Goal: Information Seeking & Learning: Learn about a topic

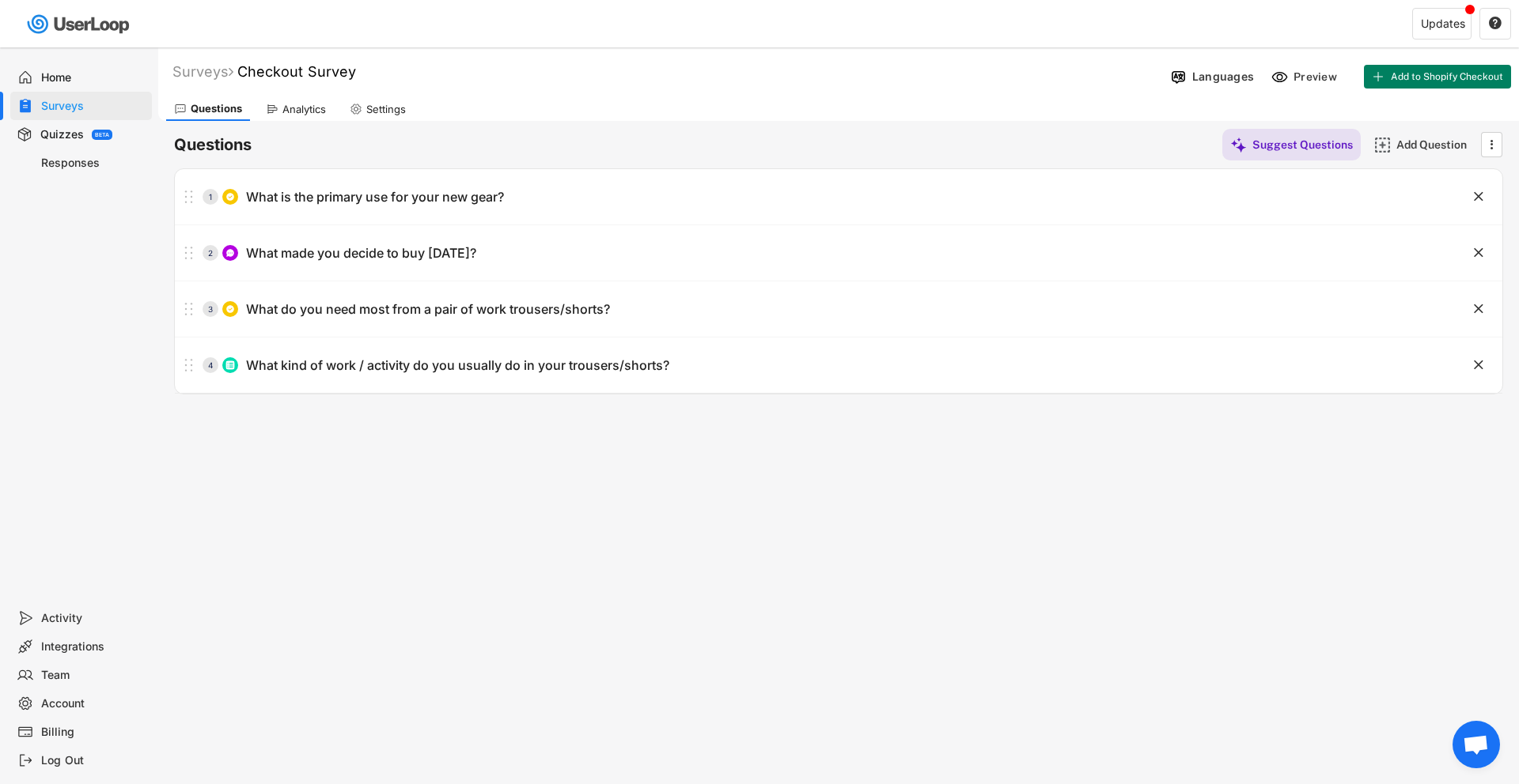
click at [293, 107] on div "Analytics" at bounding box center [304, 109] width 43 height 14
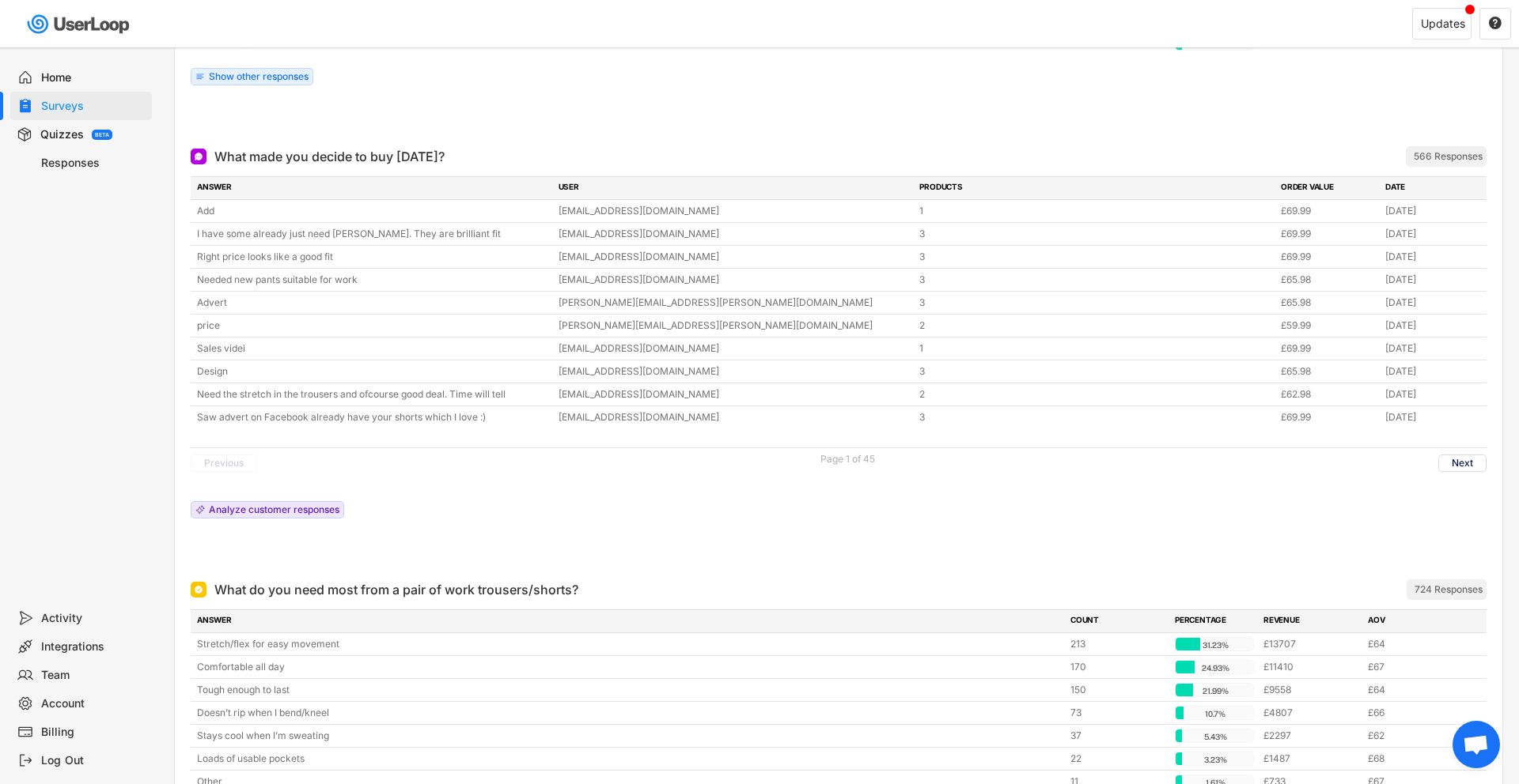
scroll to position [519, 0]
click at [1463, 463] on button "Next" at bounding box center [1462, 462] width 48 height 18
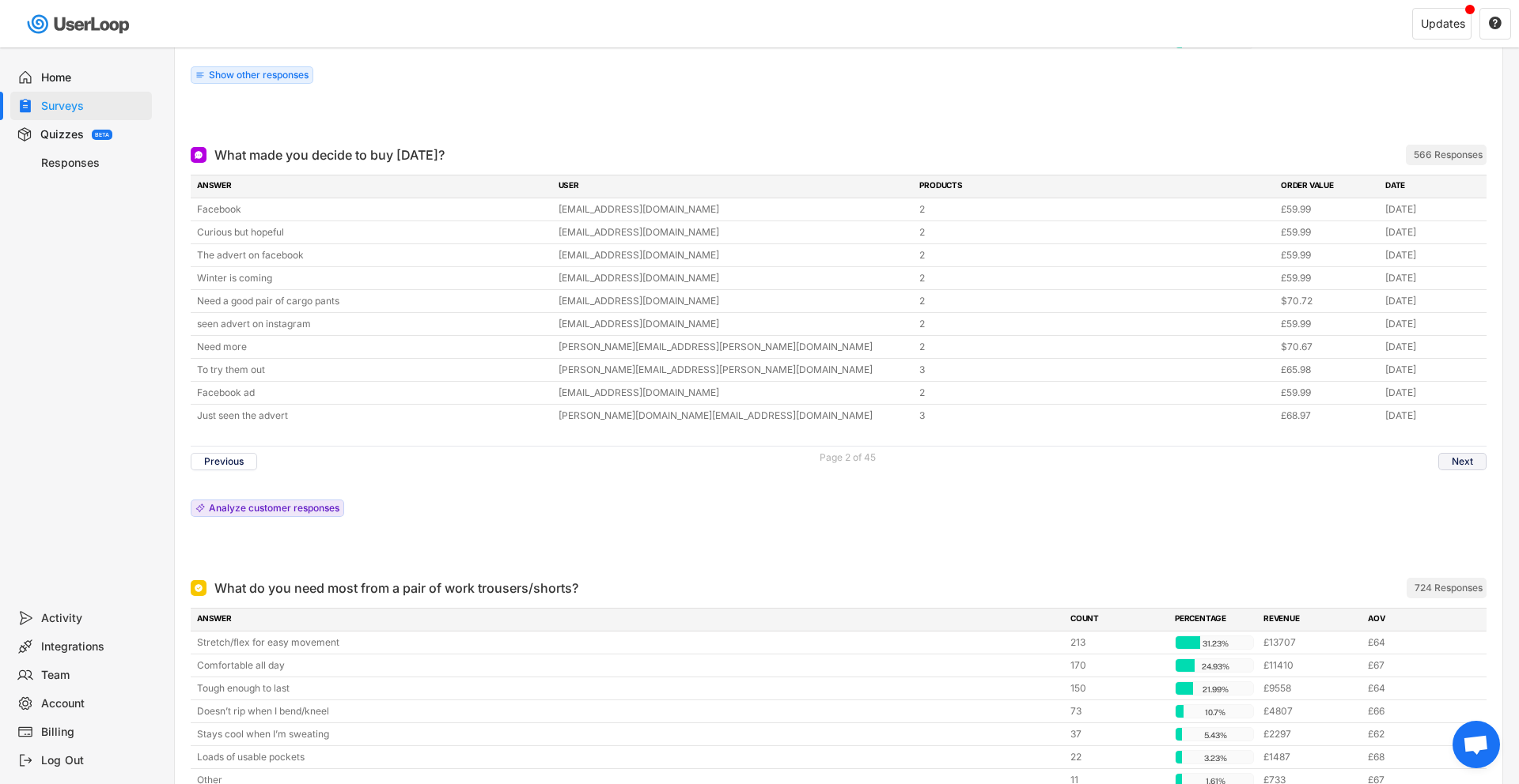
click at [1476, 463] on button "Next" at bounding box center [1462, 462] width 48 height 18
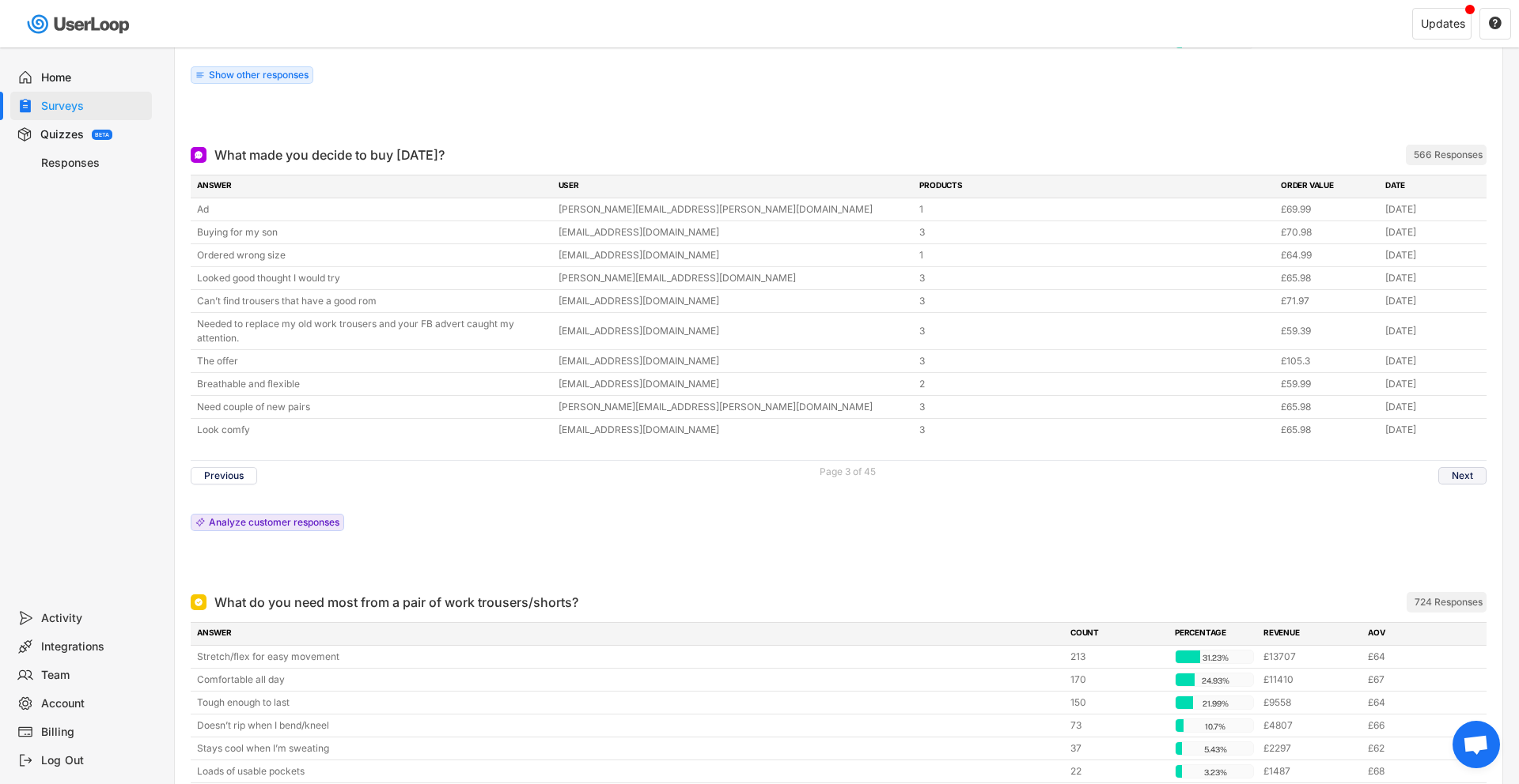
click at [1467, 472] on button "Next" at bounding box center [1462, 476] width 48 height 18
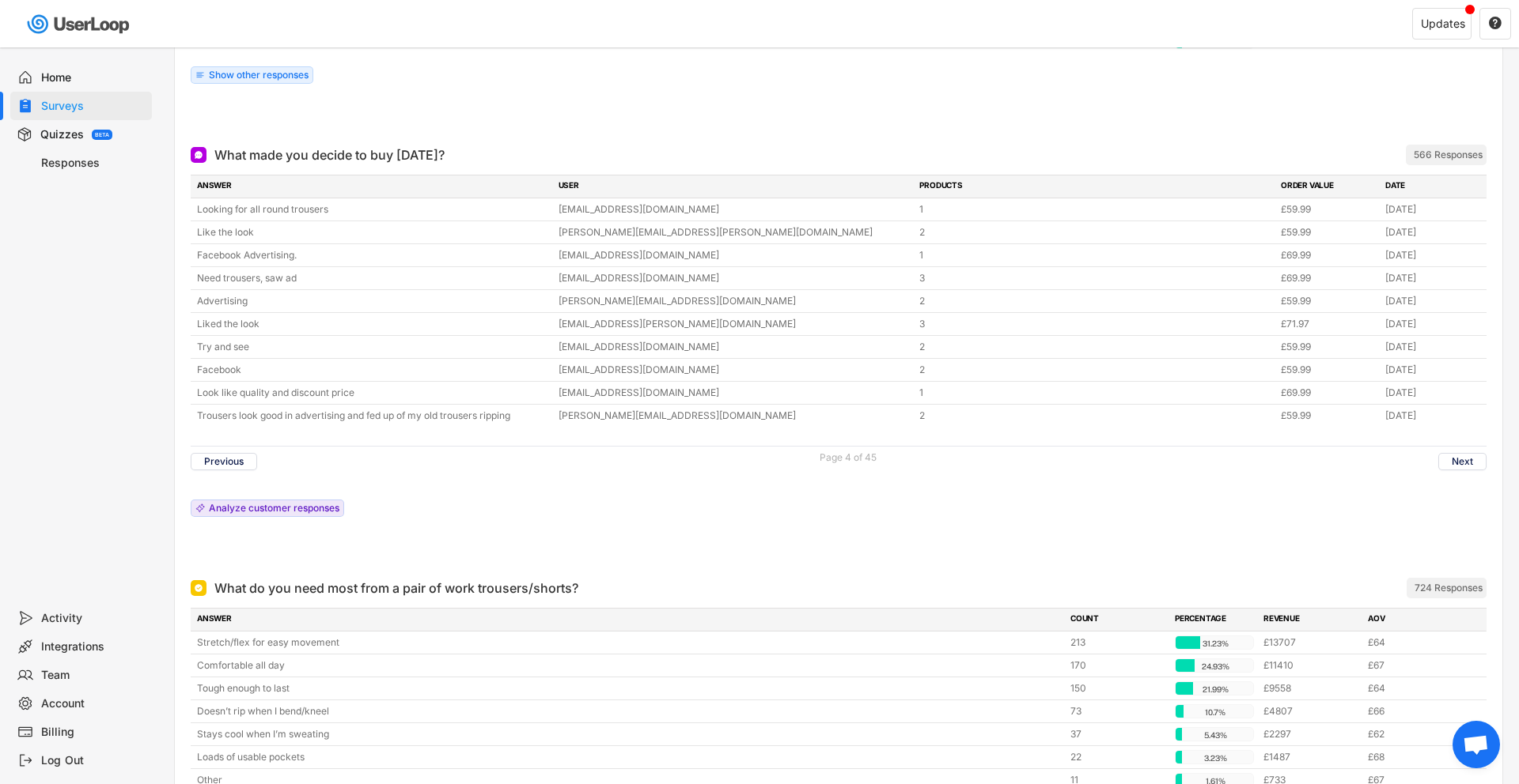
click at [1467, 472] on div "Previous Page 4 of 45 Next" at bounding box center [838, 461] width 1296 height 31
click at [1467, 463] on button "Next" at bounding box center [1462, 462] width 48 height 18
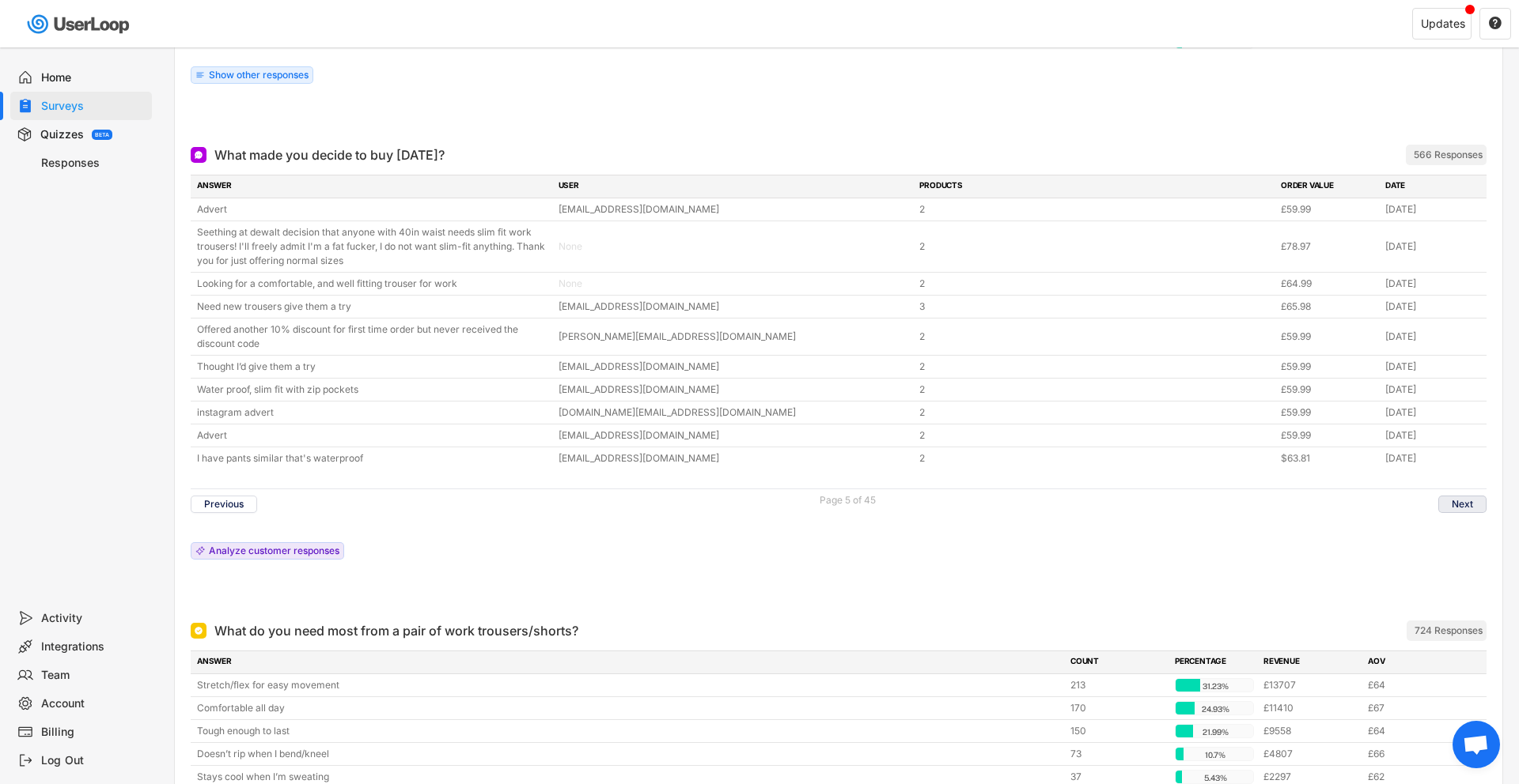
click at [1454, 502] on button "Next" at bounding box center [1462, 504] width 48 height 18
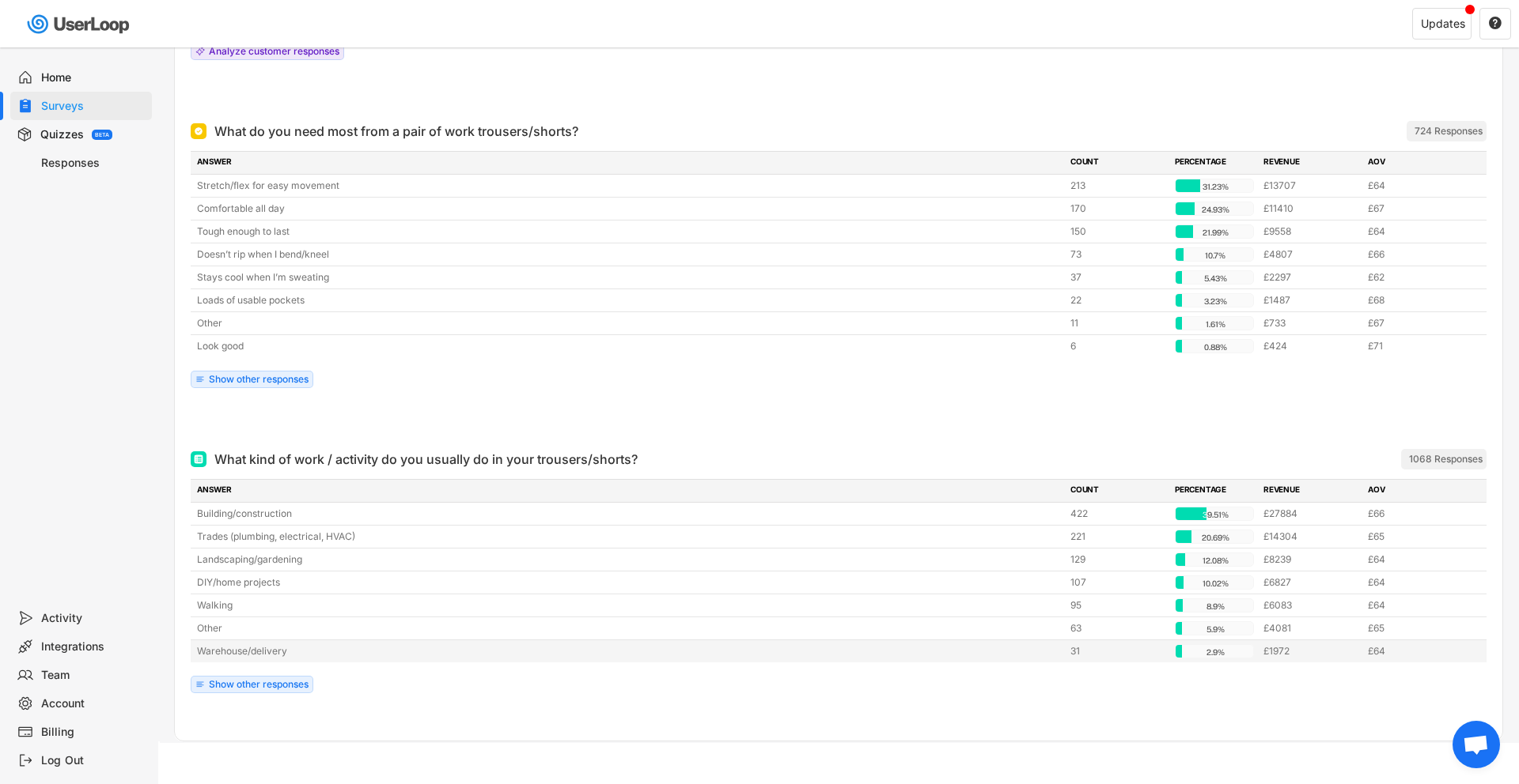
scroll to position [0, 0]
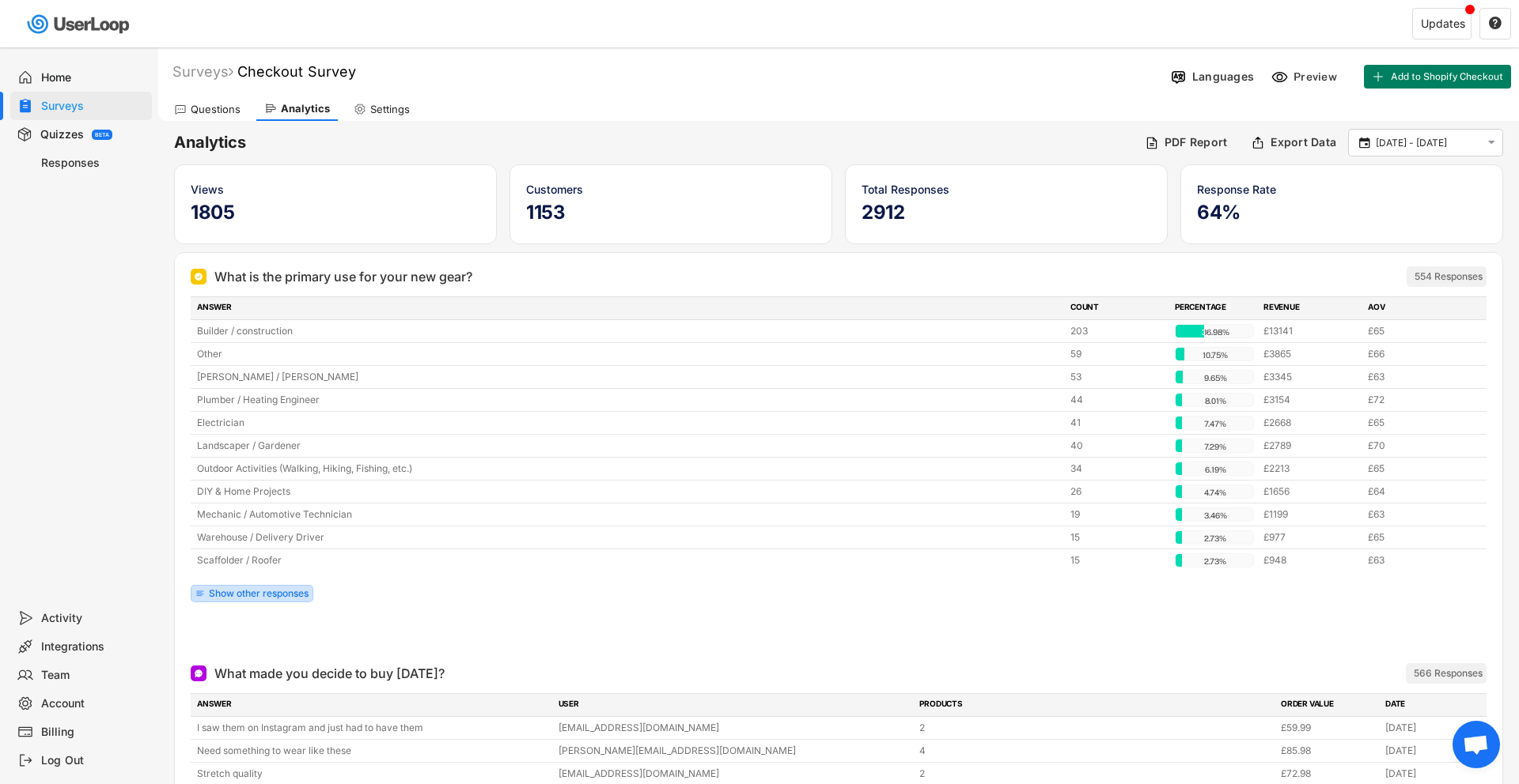
click at [234, 597] on div "Show other responses" at bounding box center [259, 594] width 100 height 10
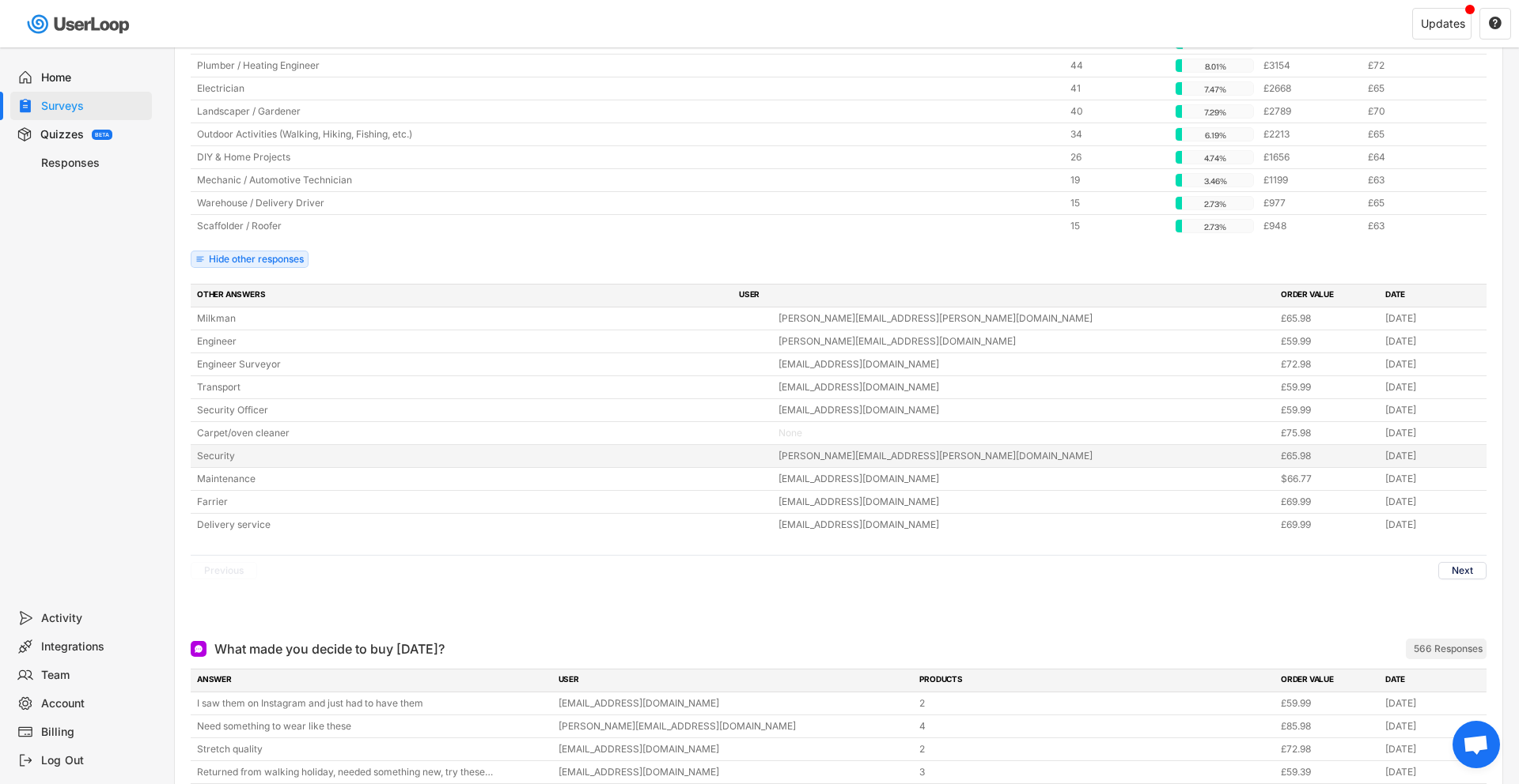
scroll to position [341, 0]
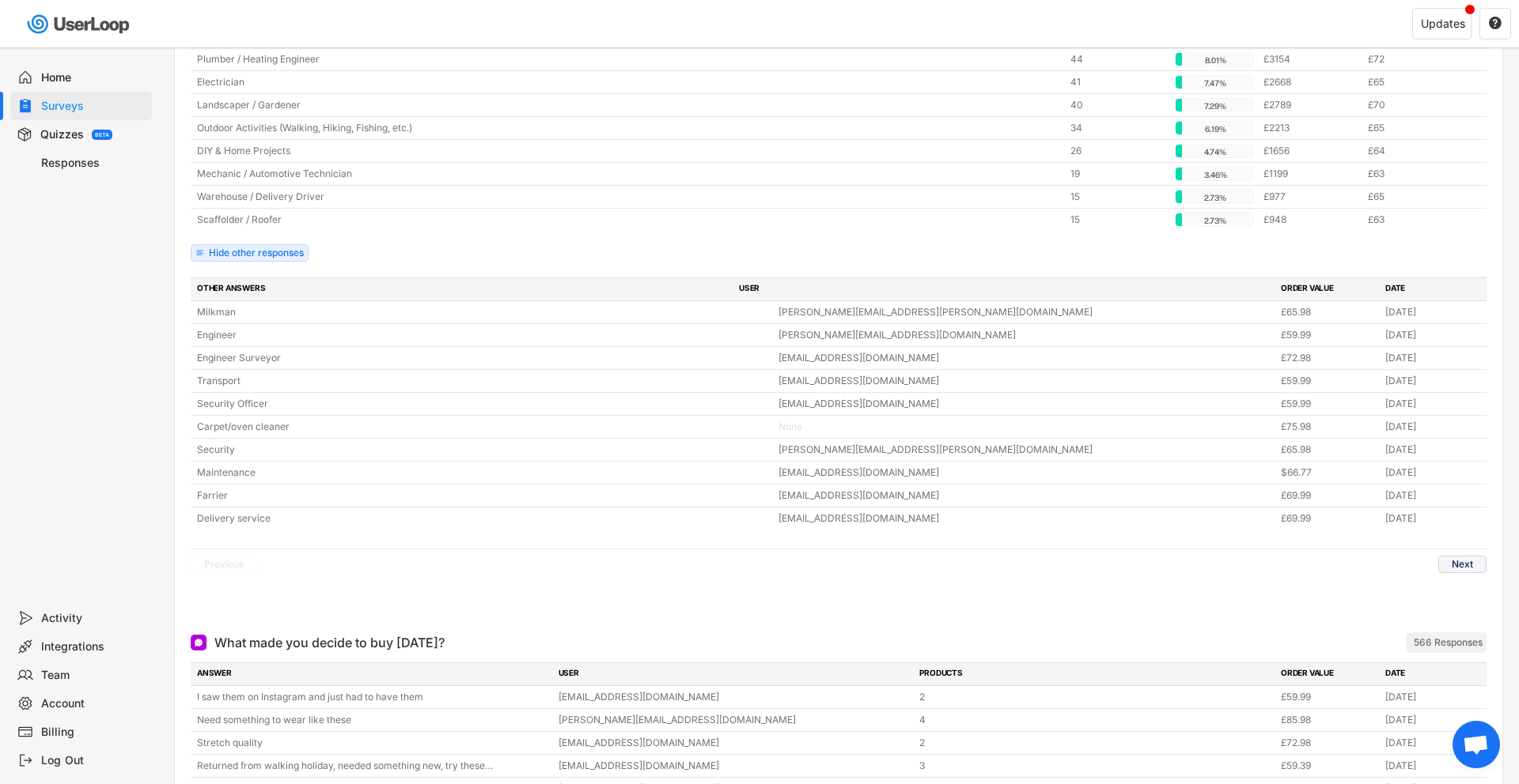
click at [1475, 565] on button "Next" at bounding box center [1462, 565] width 48 height 18
click at [1471, 564] on button "Next" at bounding box center [1462, 565] width 48 height 18
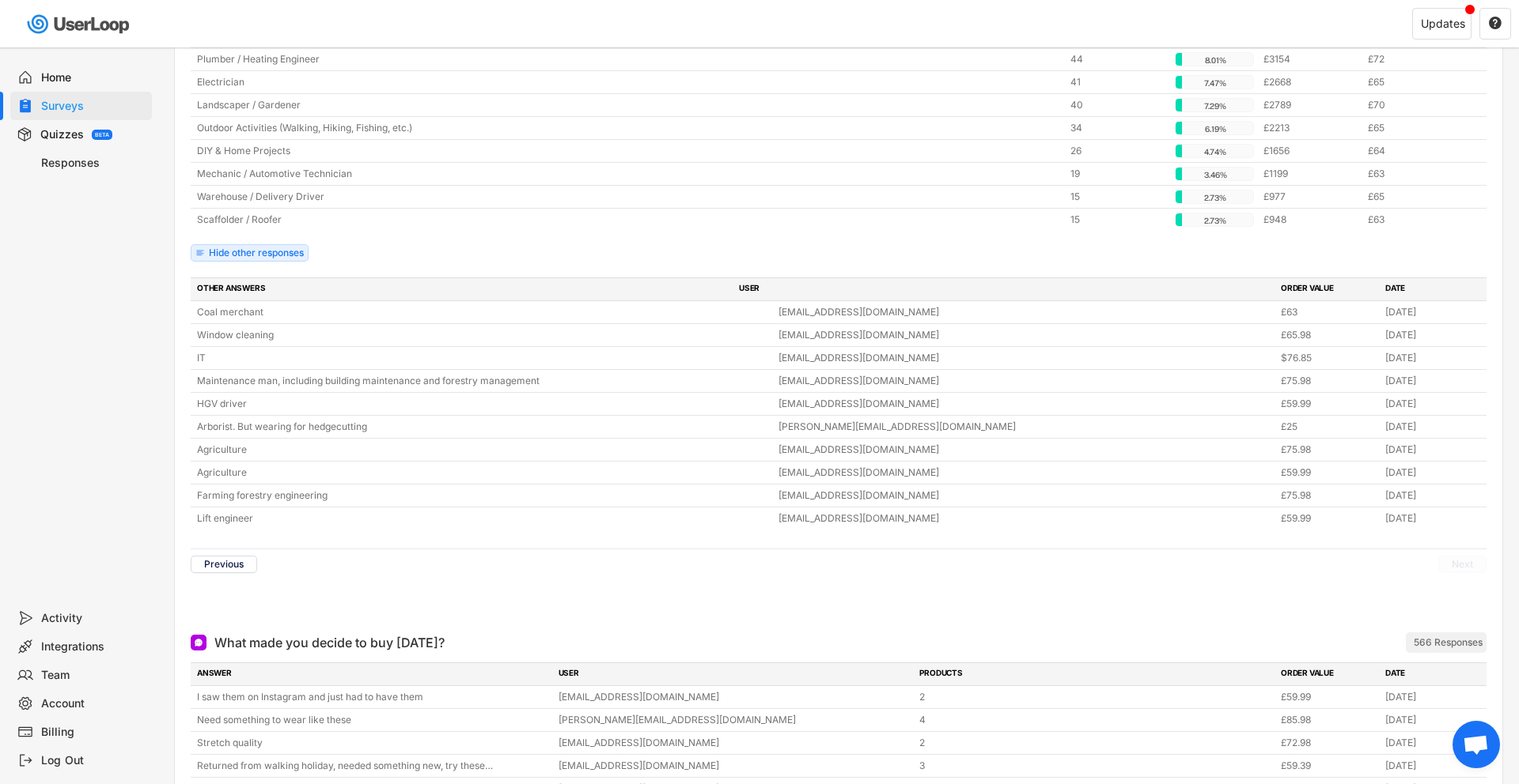
click at [1469, 567] on button "Next" at bounding box center [1462, 565] width 48 height 18
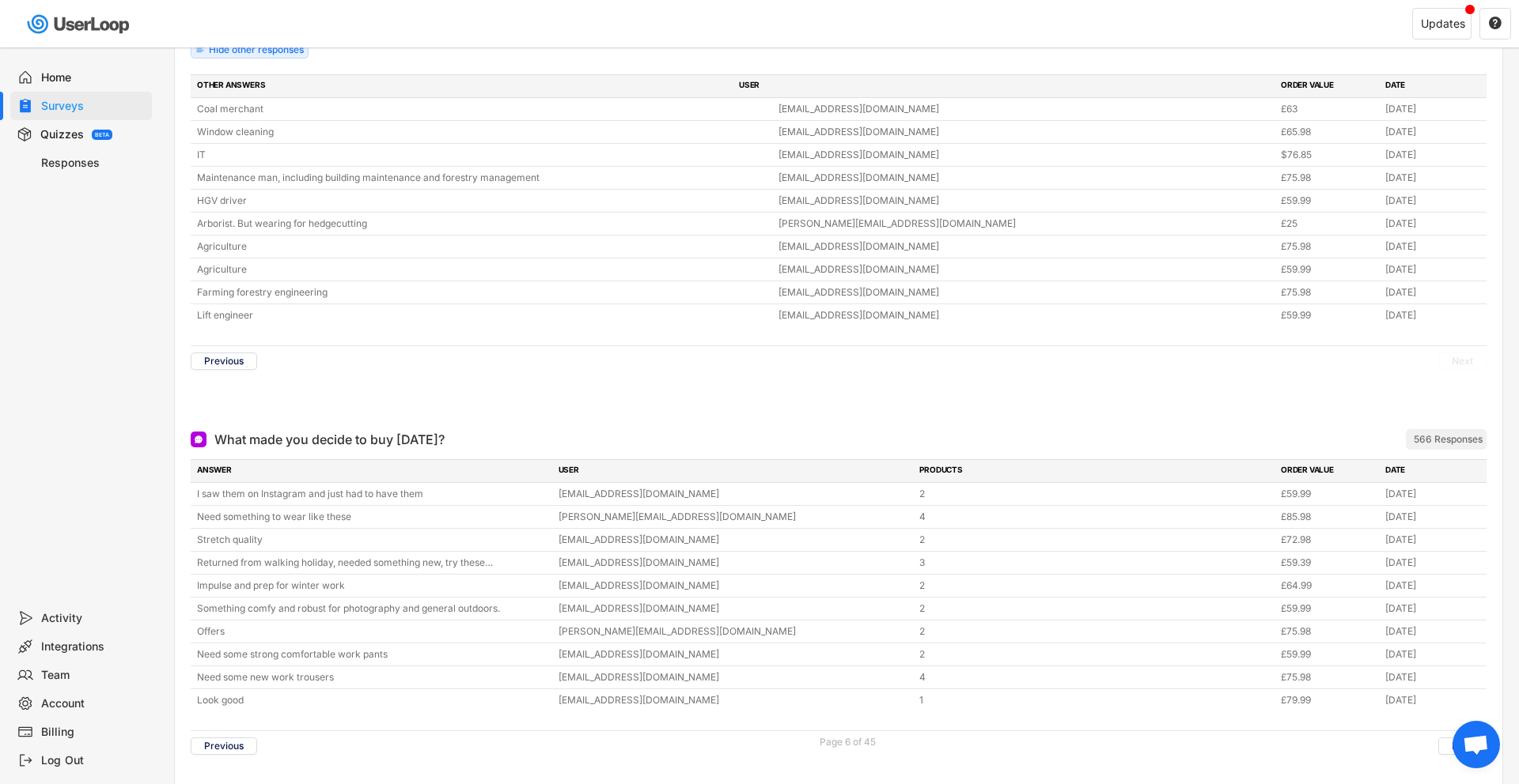
scroll to position [0, 0]
